Goal: Transaction & Acquisition: Purchase product/service

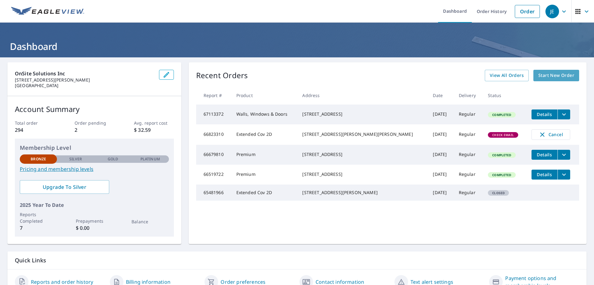
click at [555, 74] on span "Start New Order" at bounding box center [557, 76] width 36 height 8
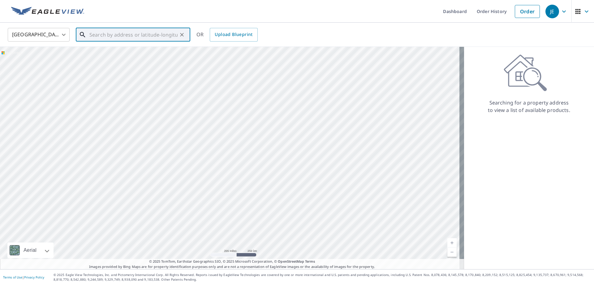
click at [126, 37] on input "text" at bounding box center [133, 34] width 88 height 17
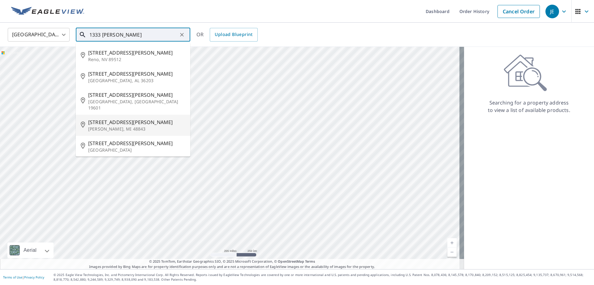
click at [130, 118] on span "[STREET_ADDRESS][PERSON_NAME]" at bounding box center [136, 121] width 97 height 7
type input "[STREET_ADDRESS][PERSON_NAME][PERSON_NAME]"
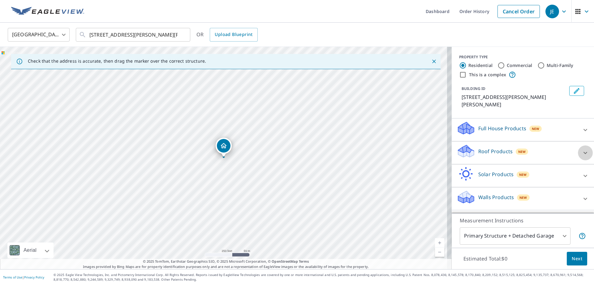
click at [582, 149] on icon at bounding box center [585, 152] width 7 height 7
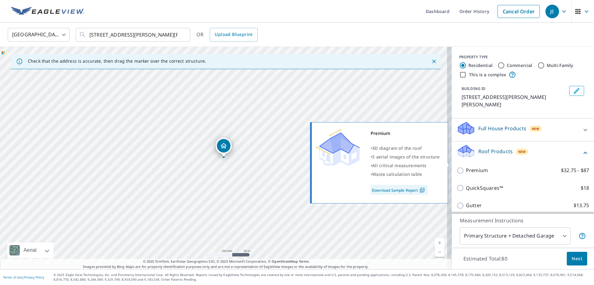
click at [469, 166] on p "Premium" at bounding box center [477, 170] width 22 height 8
click at [466, 167] on input "Premium $32.75 - $87" at bounding box center [461, 170] width 9 height 7
checkbox input "true"
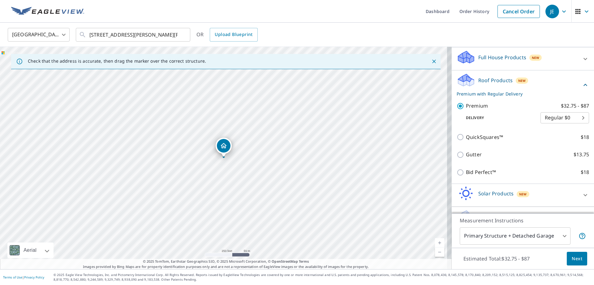
scroll to position [80, 0]
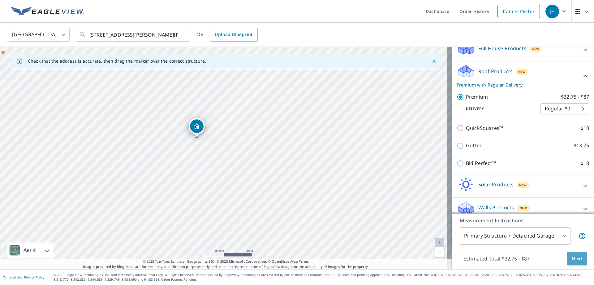
click at [574, 260] on span "Next" at bounding box center [577, 259] width 11 height 8
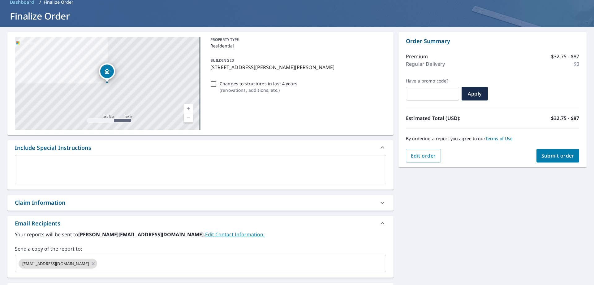
scroll to position [12, 0]
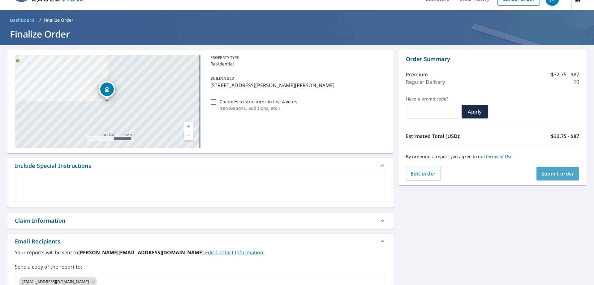
click at [553, 177] on button "Submit order" at bounding box center [558, 174] width 43 height 14
